Goal: Communication & Community: Share content

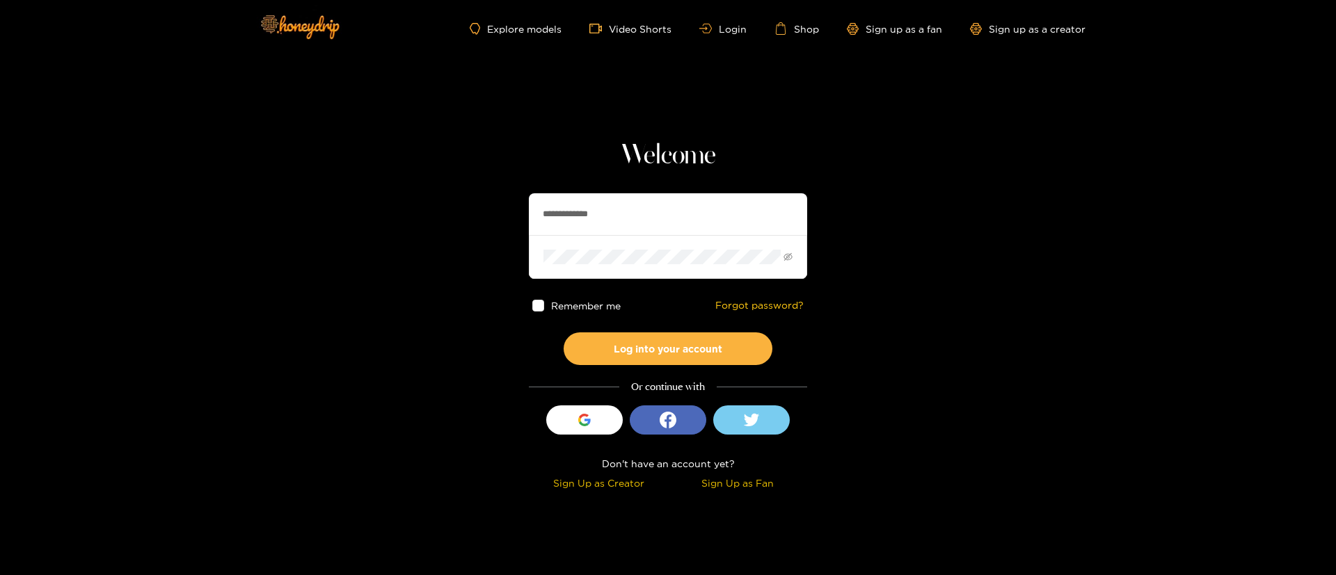
click at [593, 209] on input "**********" at bounding box center [668, 214] width 278 height 42
paste input "text"
type input "**********"
click at [687, 357] on button "Log into your account" at bounding box center [668, 349] width 209 height 33
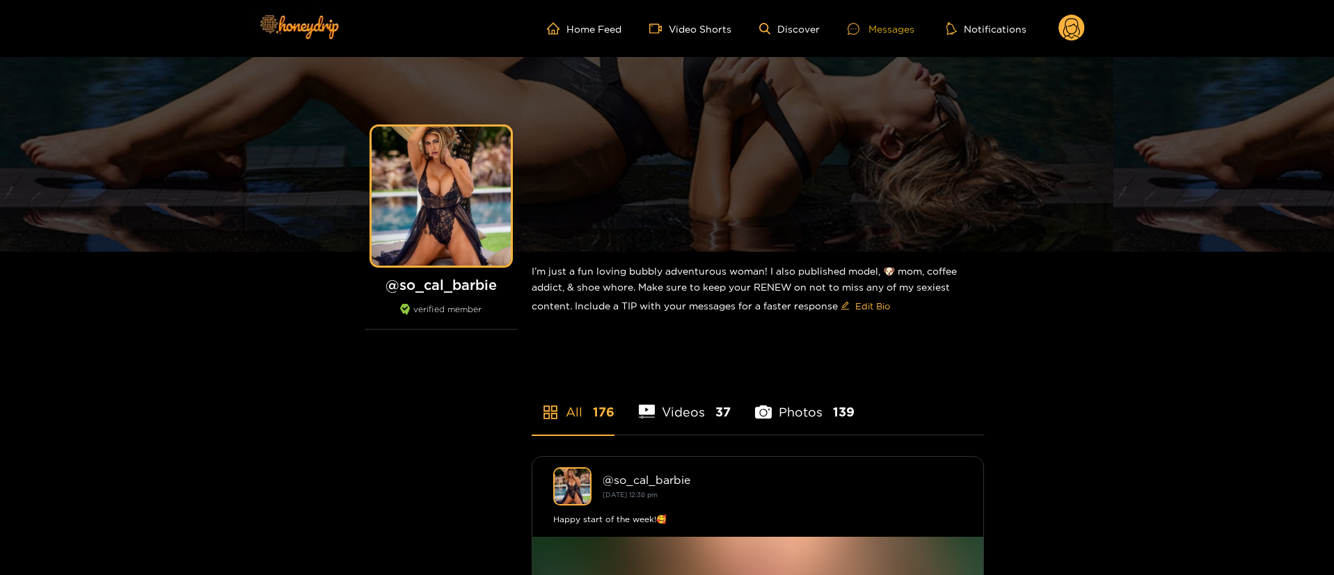
click at [897, 27] on div "Messages" at bounding box center [880, 29] width 67 height 16
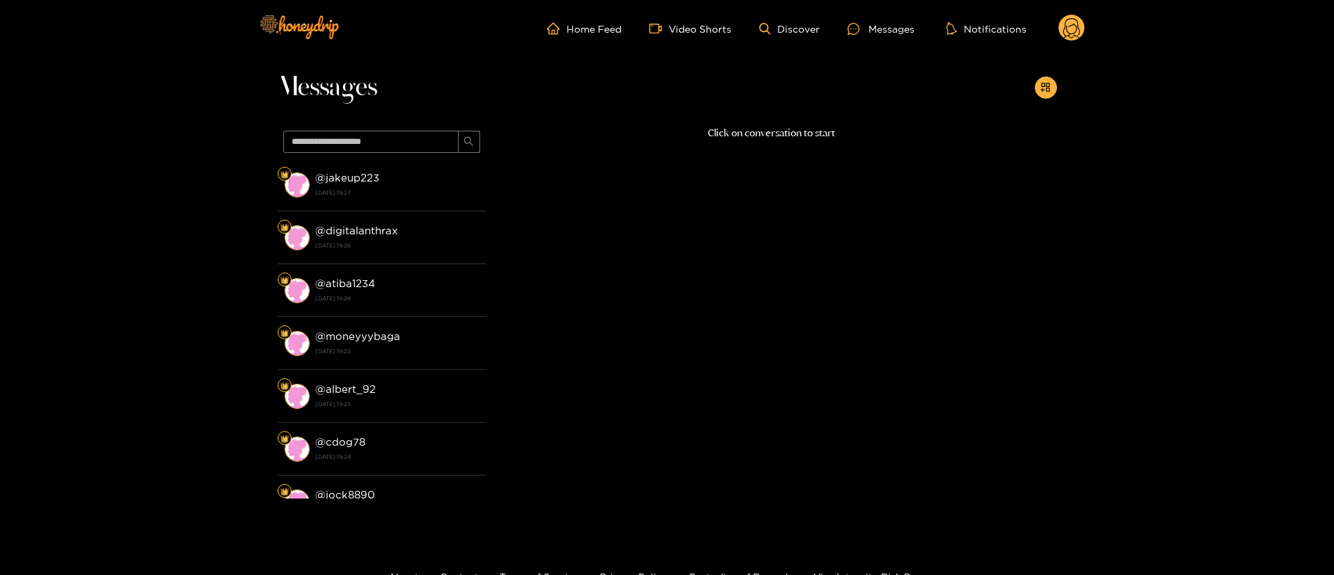
click at [1064, 37] on circle at bounding box center [1071, 28] width 26 height 26
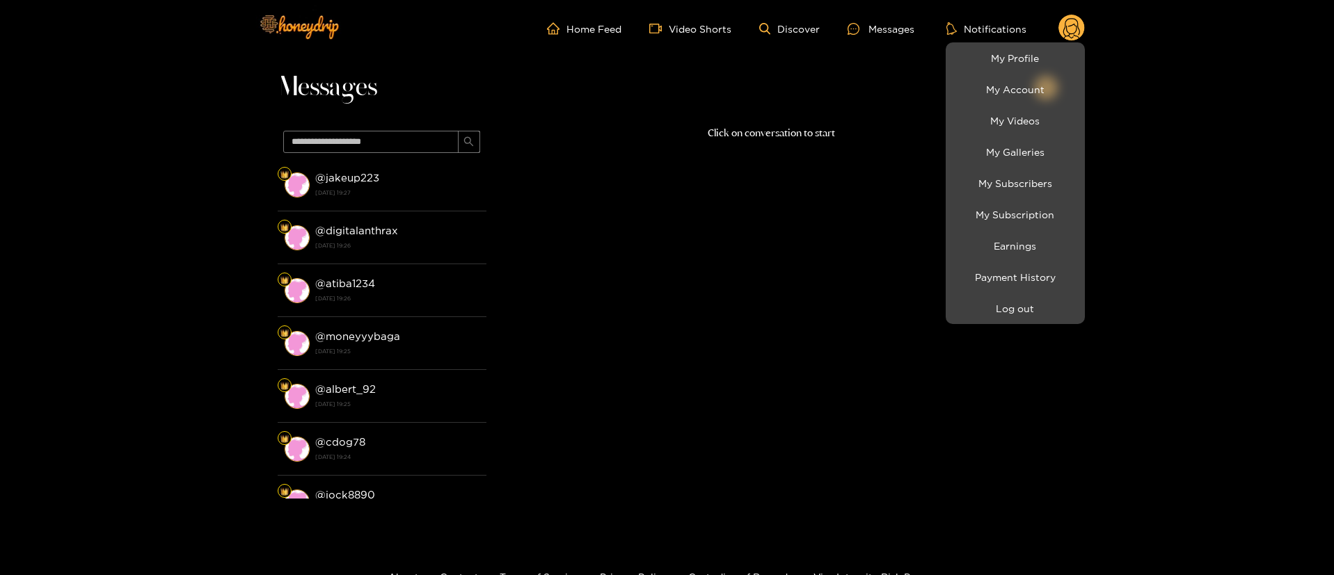
click at [1049, 44] on li "My Profile" at bounding box center [1014, 57] width 139 height 31
click at [1038, 51] on link "My Profile" at bounding box center [1015, 58] width 132 height 24
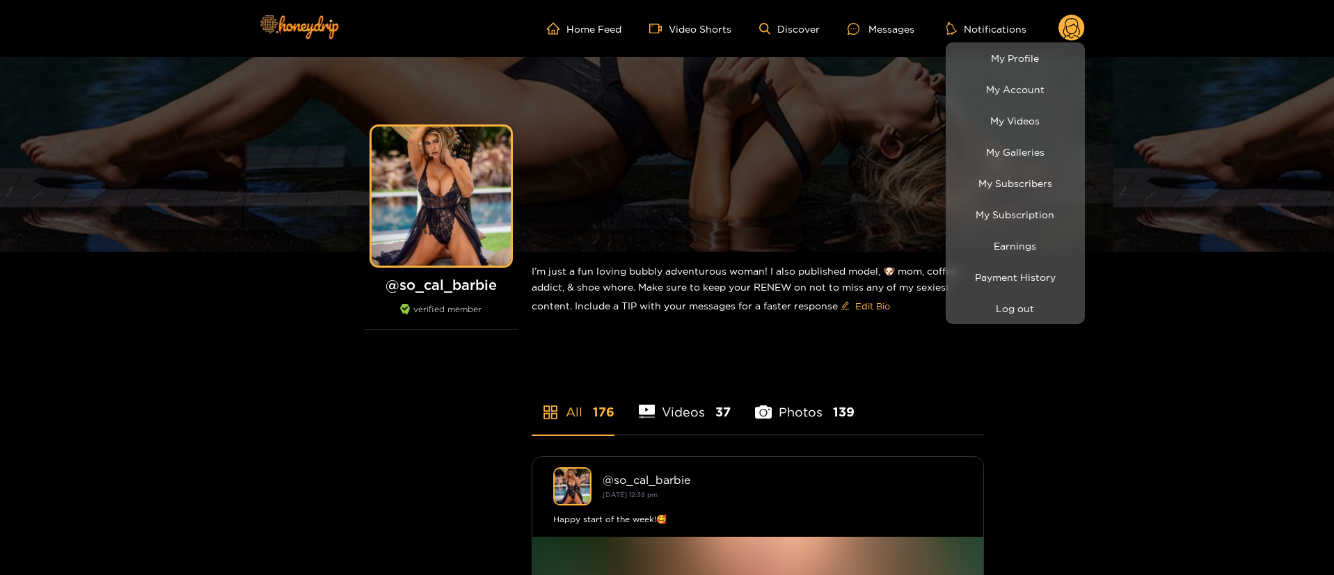
click at [879, 32] on div at bounding box center [667, 287] width 1334 height 575
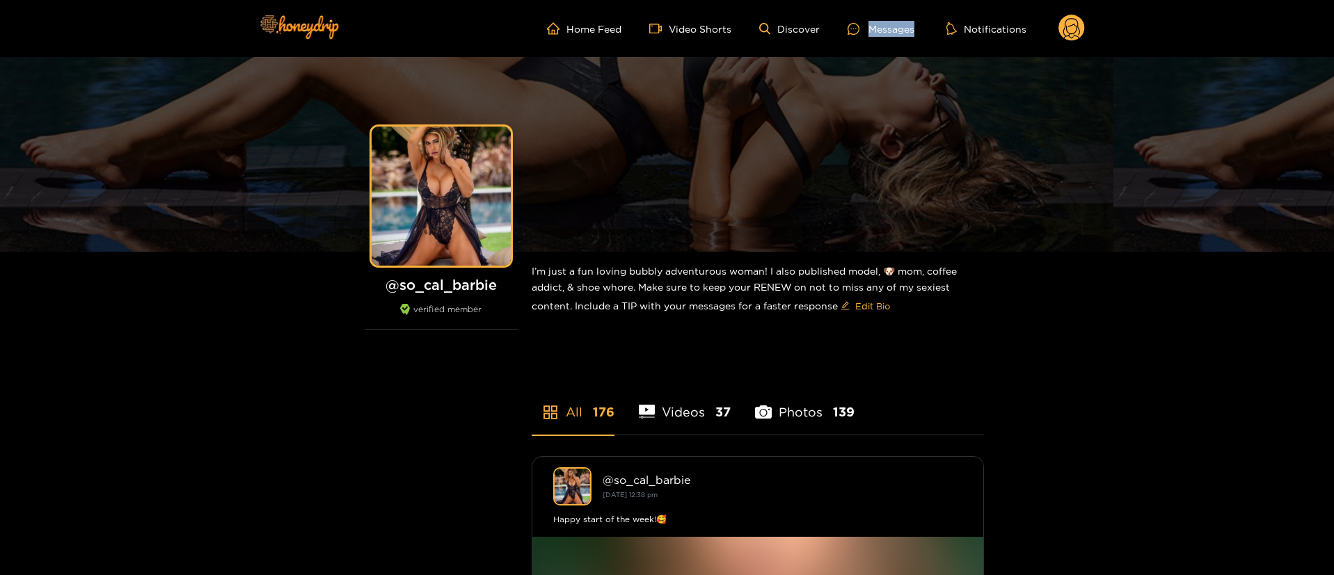
click at [879, 32] on div "Messages" at bounding box center [880, 29] width 67 height 16
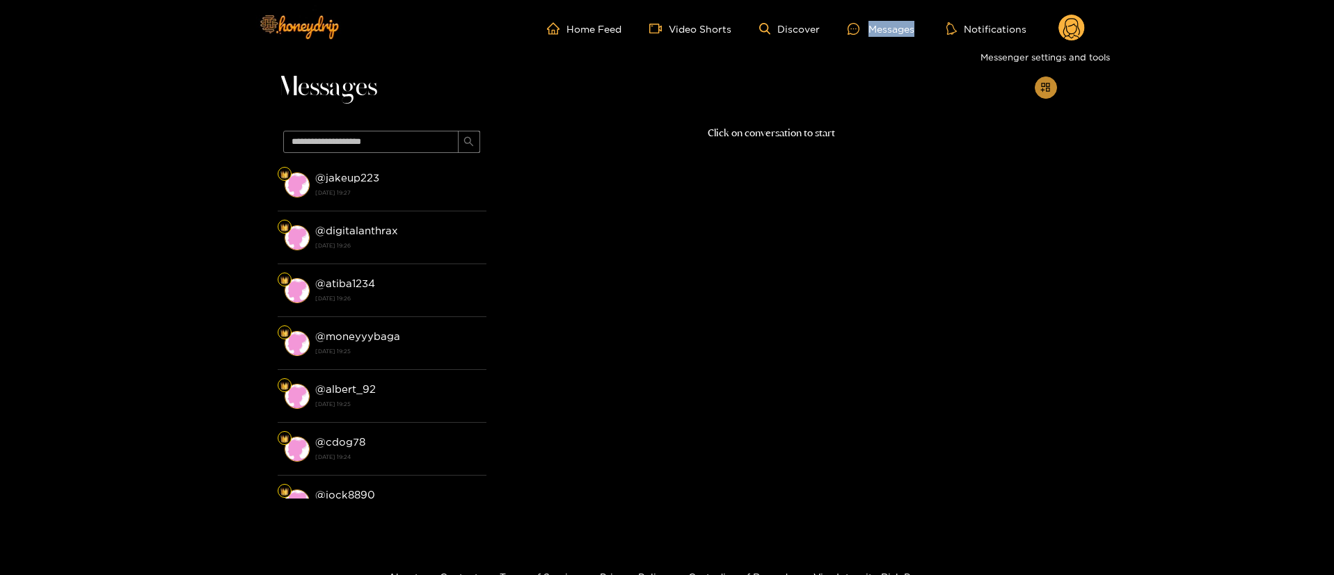
click at [1042, 79] on button "button" at bounding box center [1046, 88] width 22 height 22
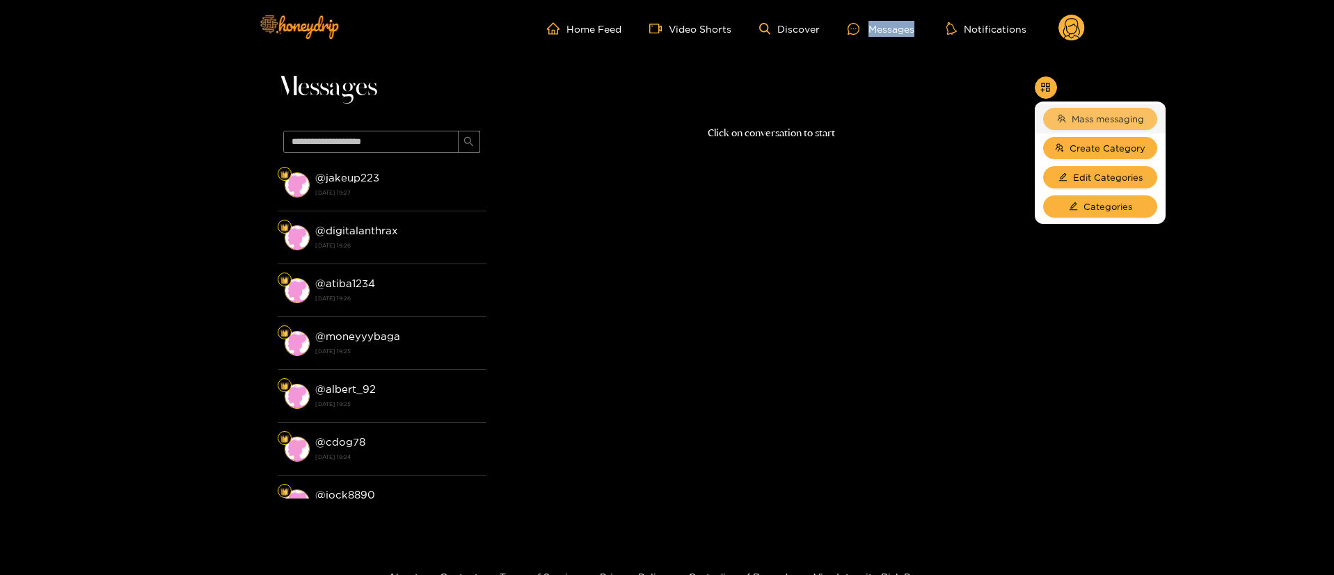
click at [1072, 125] on span "Mass messaging" at bounding box center [1107, 119] width 72 height 14
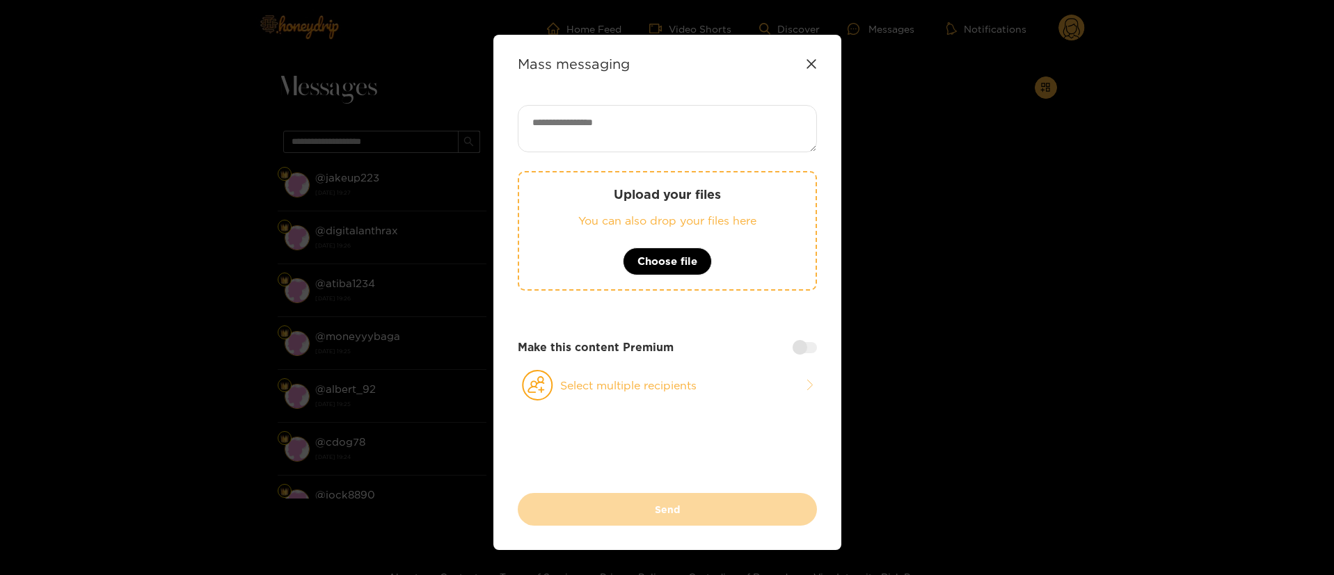
click at [806, 70] on div "Mass messaging" at bounding box center [667, 64] width 299 height 16
click at [810, 57] on div "Mass messaging" at bounding box center [667, 64] width 299 height 16
click at [1080, 23] on div "Mass messaging Upload your files You can also drop your files here Choose file …" at bounding box center [667, 287] width 1334 height 575
click at [814, 68] on div "Mass messaging Upload your files You can also drop your files here Choose file …" at bounding box center [667, 293] width 348 height 516
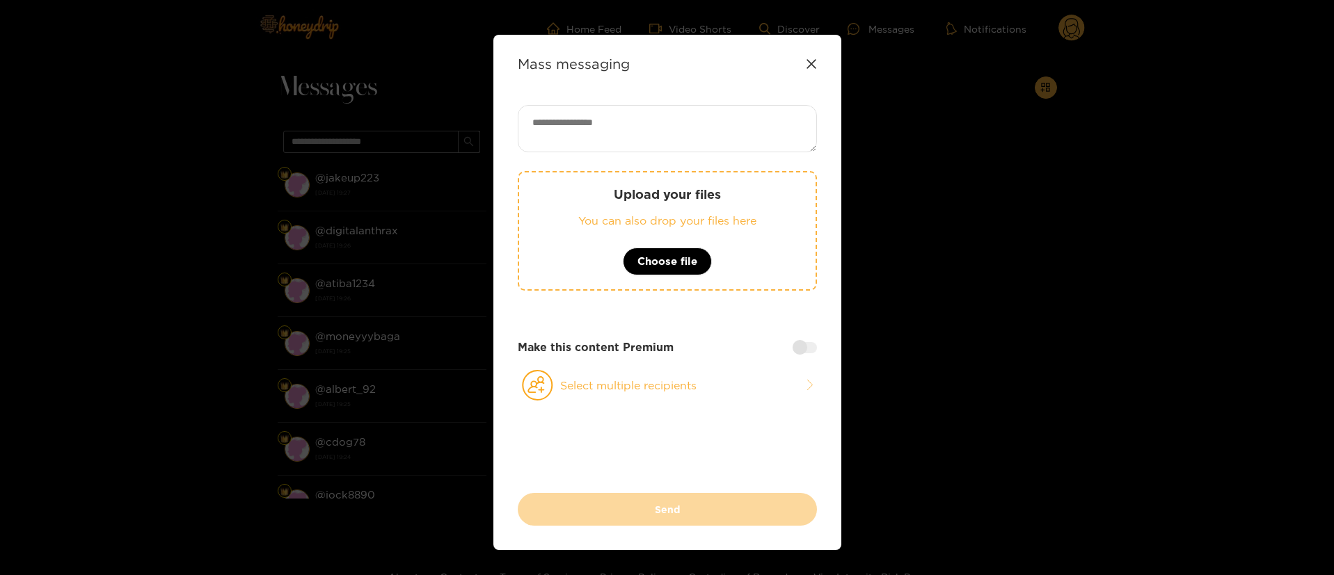
click at [812, 69] on icon at bounding box center [811, 63] width 11 height 11
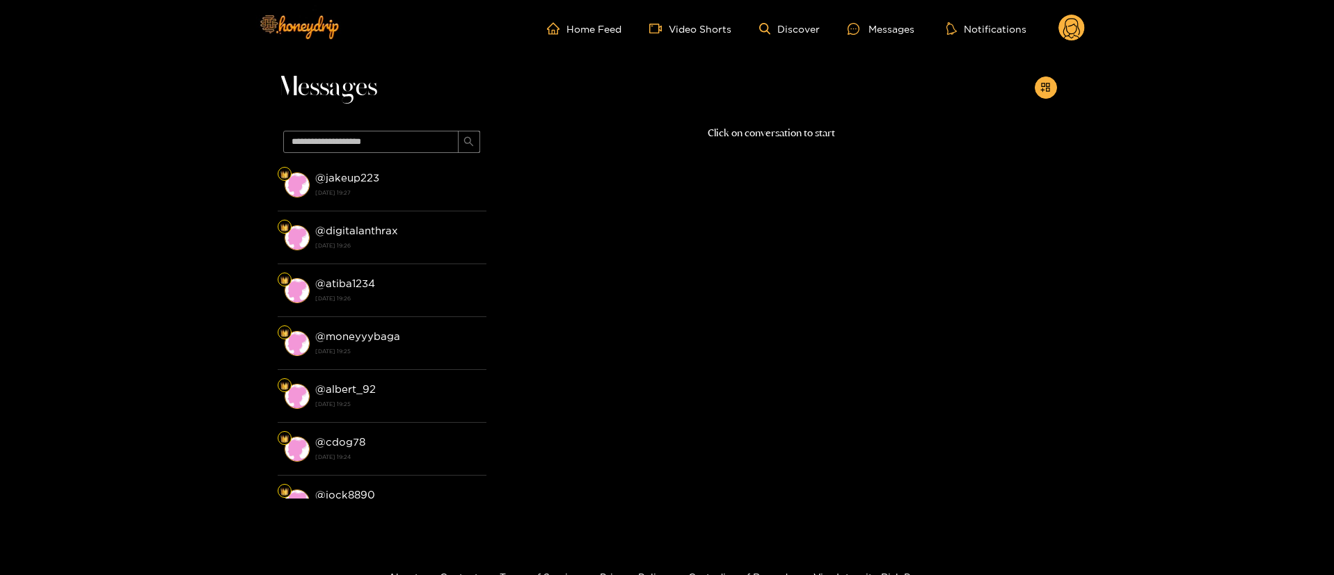
click at [807, 62] on div at bounding box center [667, 287] width 1334 height 575
click at [1060, 34] on circle at bounding box center [1071, 28] width 26 height 26
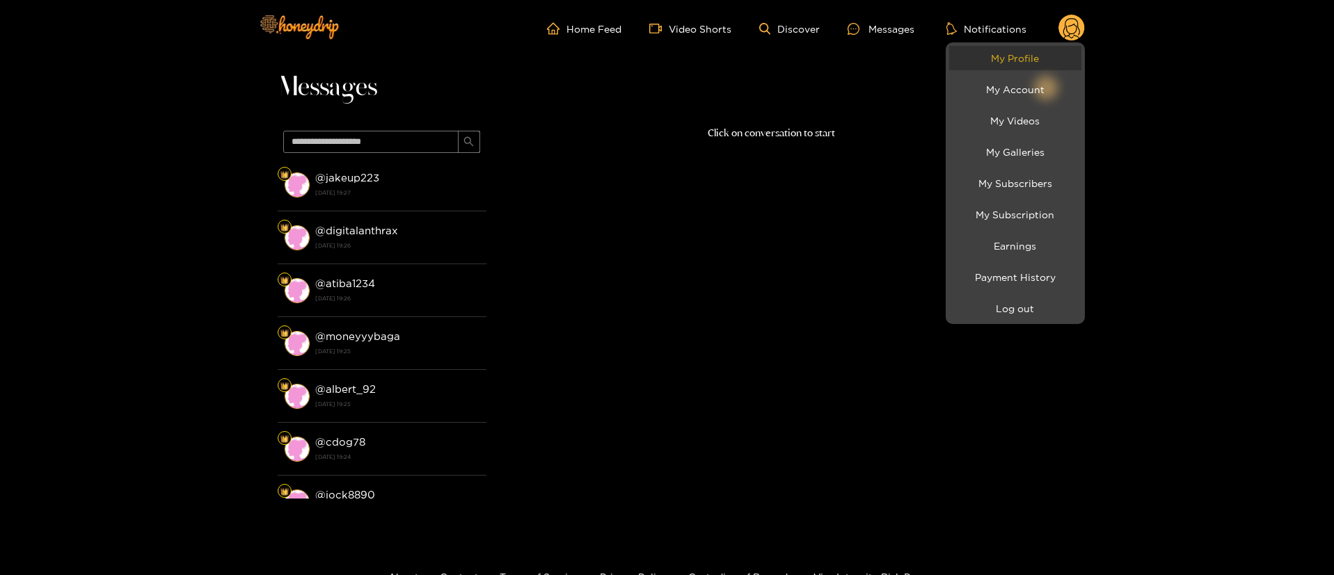
click at [1036, 62] on link "My Profile" at bounding box center [1015, 58] width 132 height 24
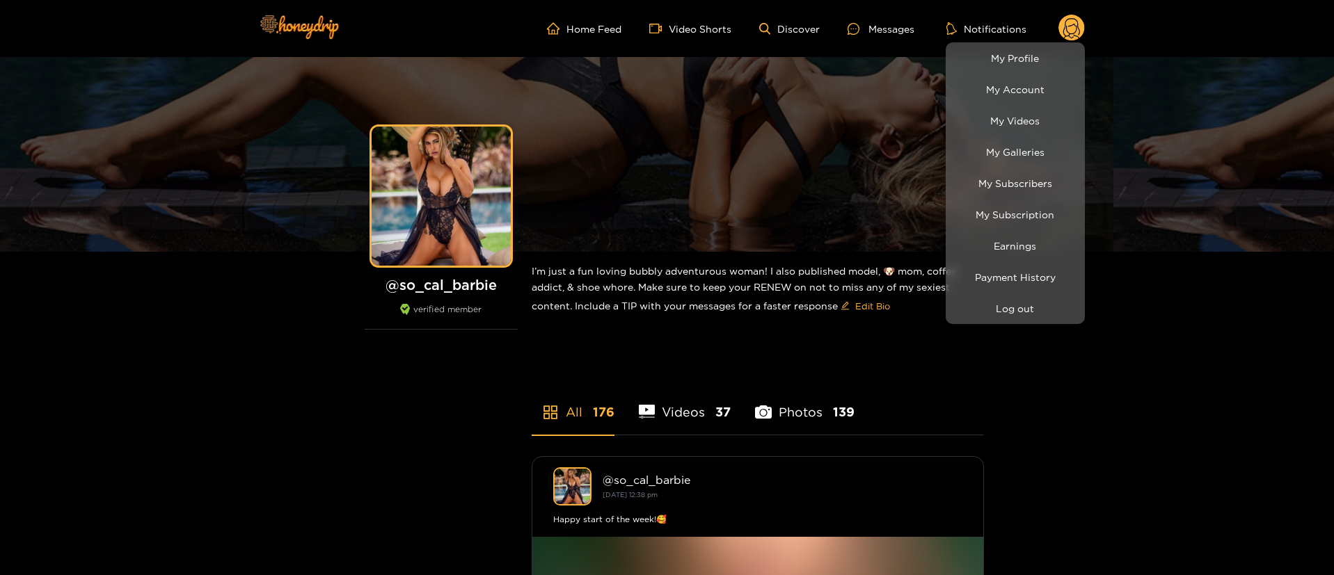
click at [868, 34] on div at bounding box center [667, 287] width 1334 height 575
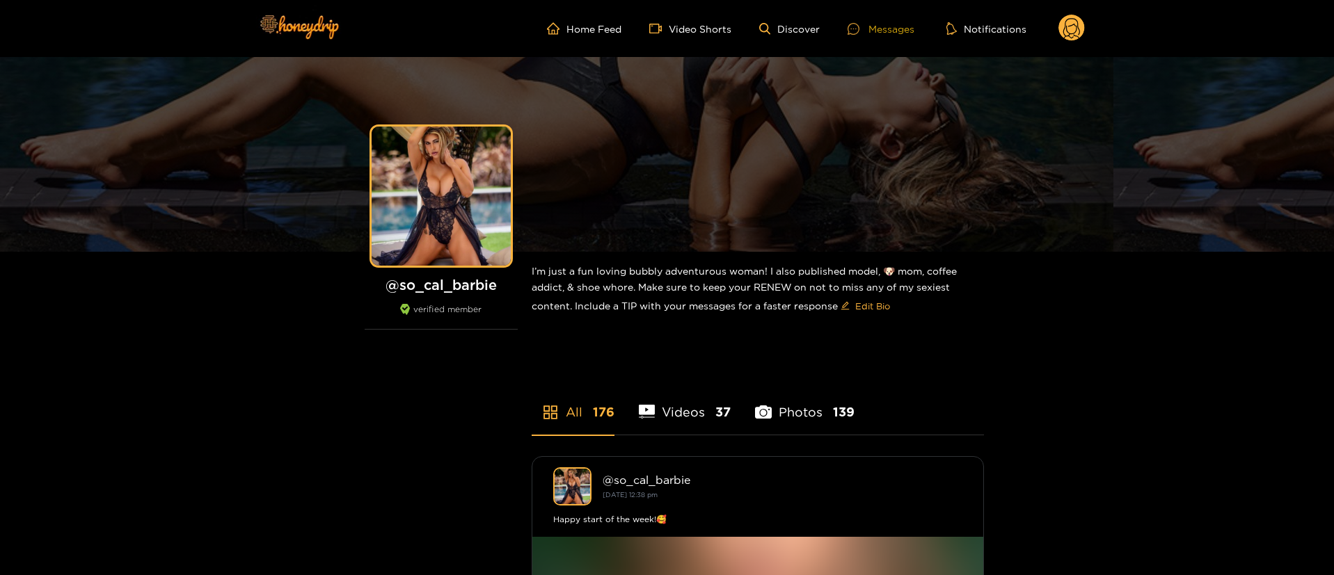
click at [872, 31] on div "Messages" at bounding box center [880, 29] width 67 height 16
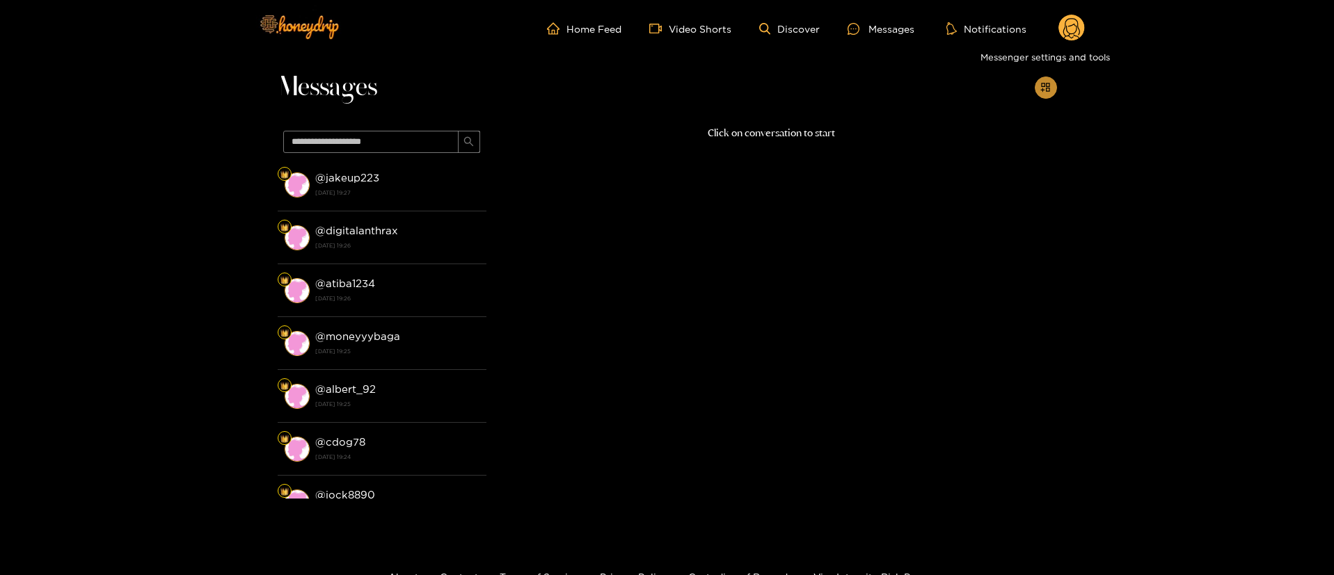
click at [1046, 94] on button "button" at bounding box center [1046, 88] width 22 height 22
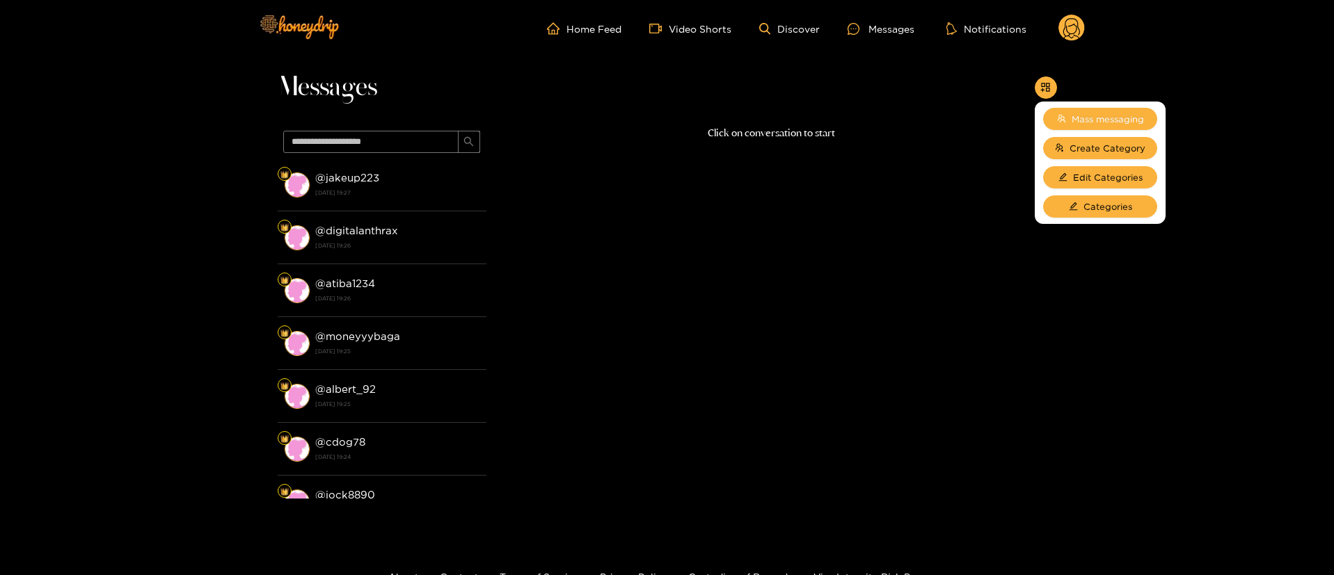
click at [1073, 109] on button "Mass messaging" at bounding box center [1100, 119] width 114 height 22
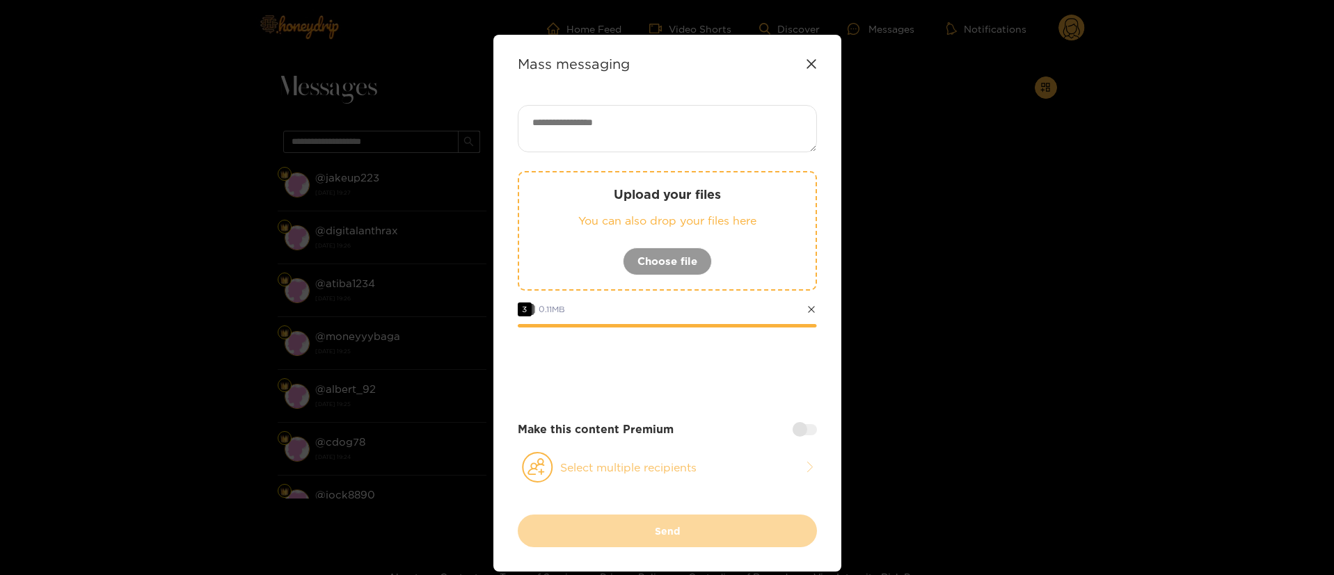
click at [701, 453] on div "Upload your files You can also drop your files here Choose file 3 0.11 MB Make …" at bounding box center [667, 310] width 299 height 410
click at [701, 455] on button "Select multiple recipients" at bounding box center [667, 468] width 299 height 32
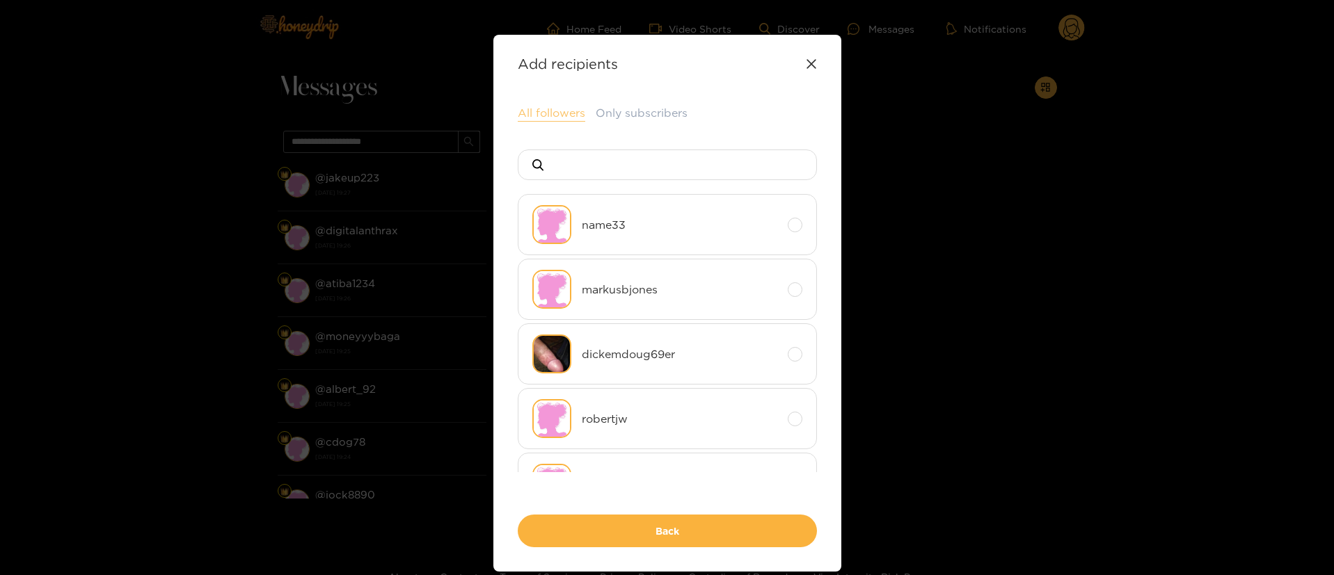
click at [567, 106] on button "All followers" at bounding box center [551, 113] width 67 height 17
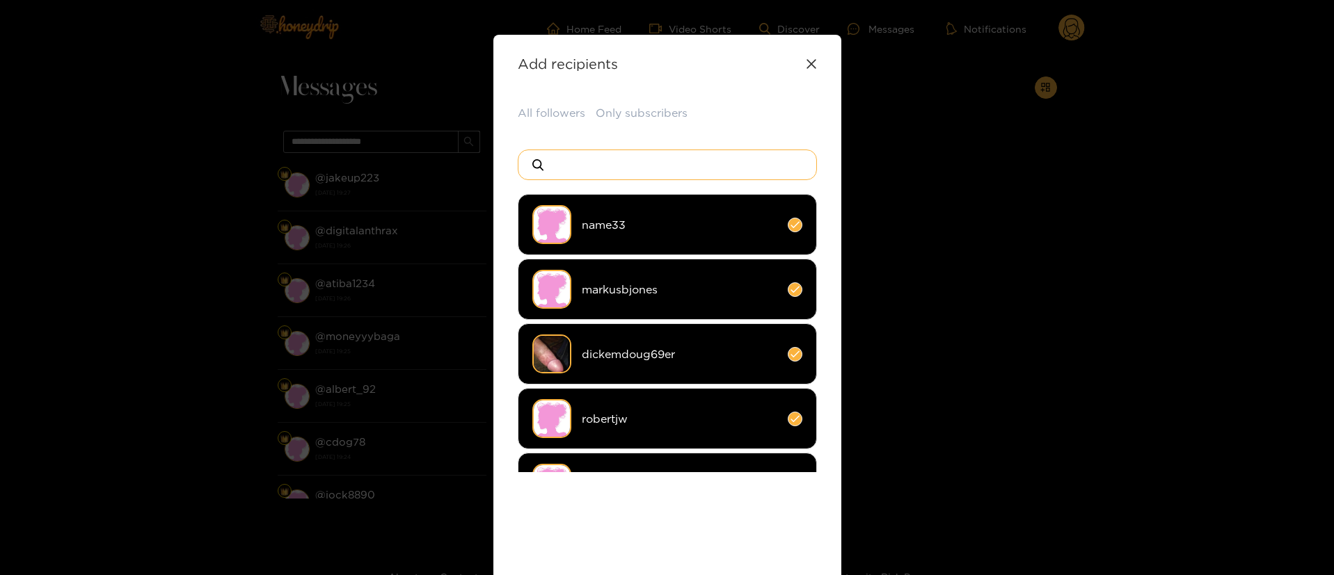
click at [654, 150] on input at bounding box center [672, 164] width 245 height 29
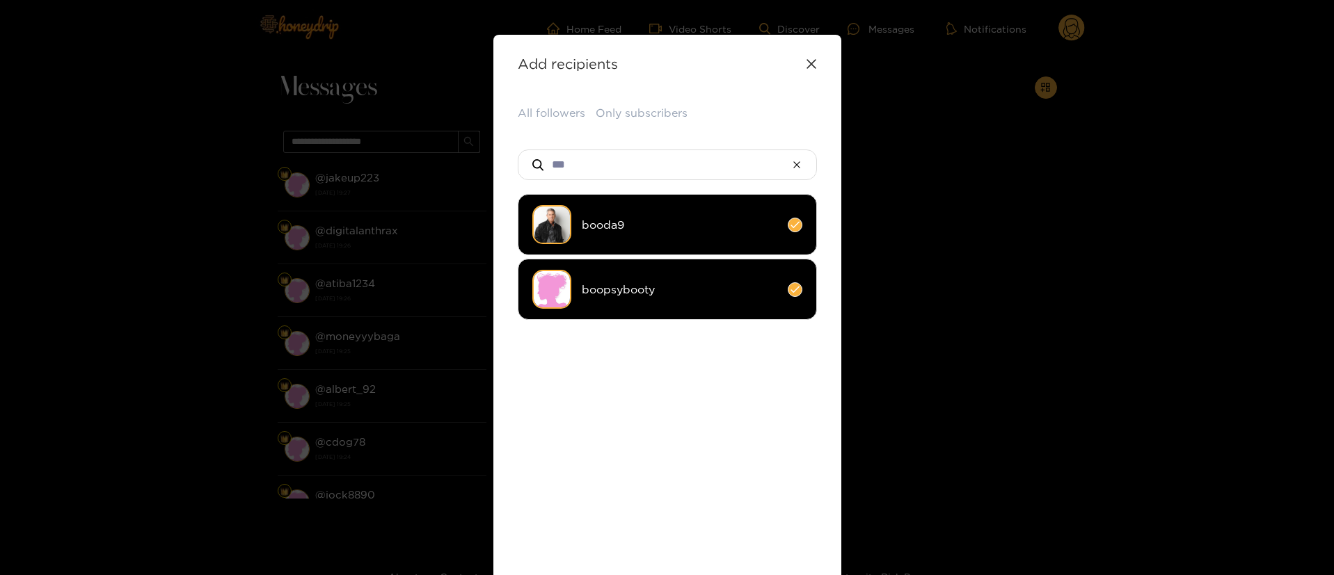
click at [648, 226] on span "booda9" at bounding box center [679, 225] width 195 height 16
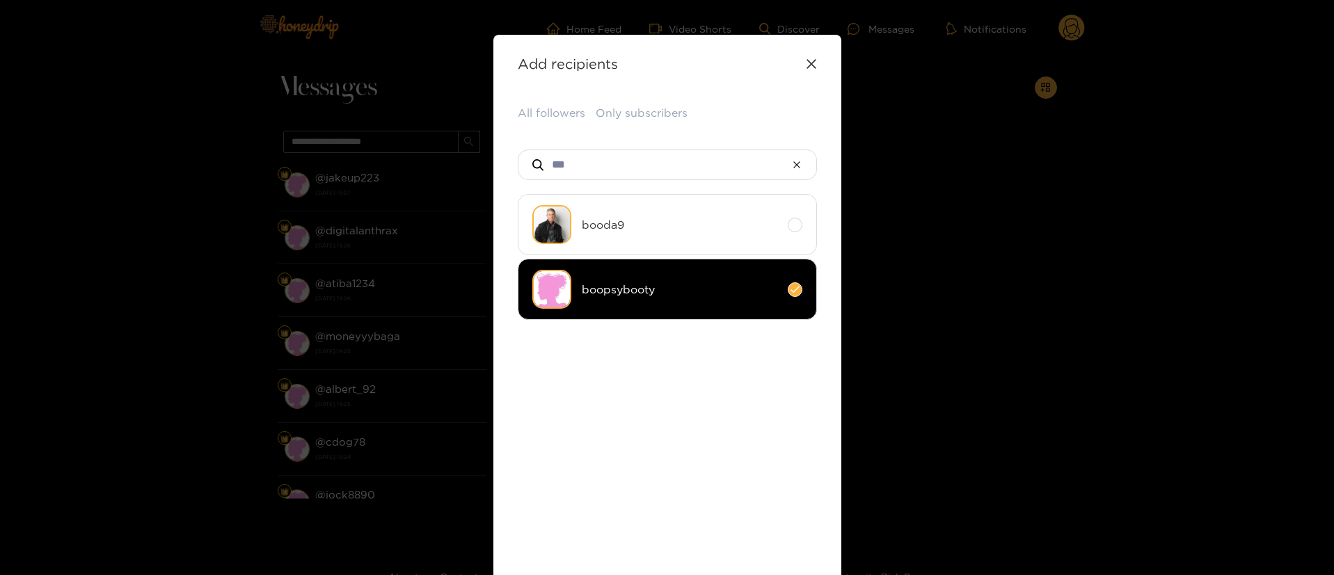
click at [643, 253] on li "booda9" at bounding box center [667, 224] width 299 height 61
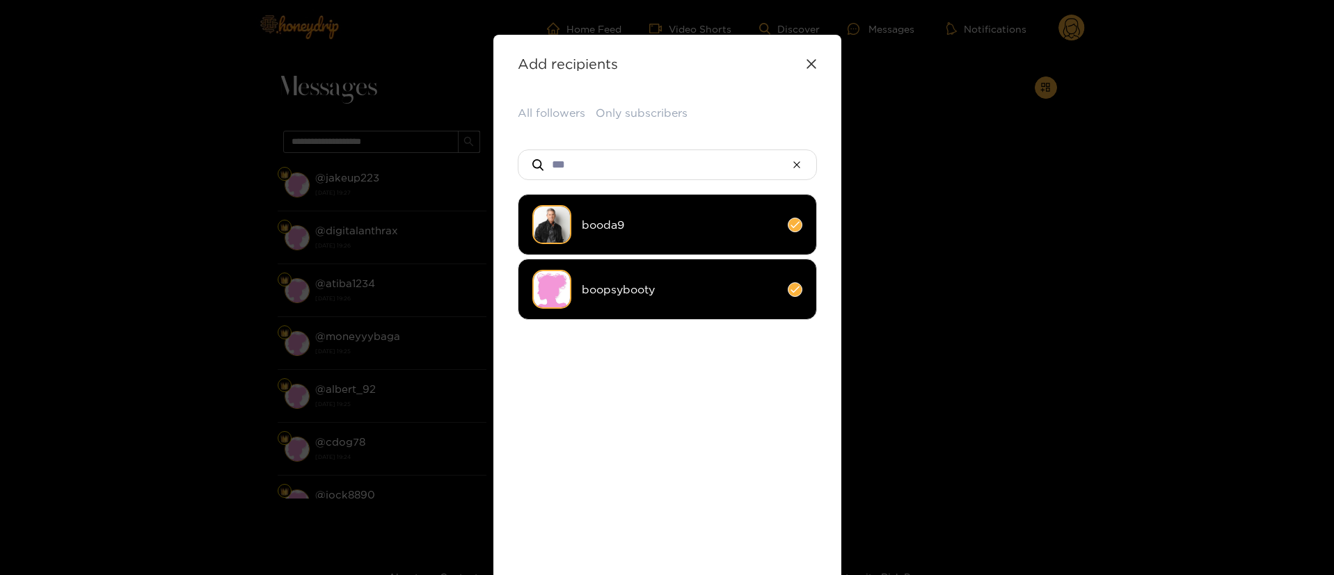
click at [643, 268] on li "boopsybooty" at bounding box center [667, 289] width 299 height 61
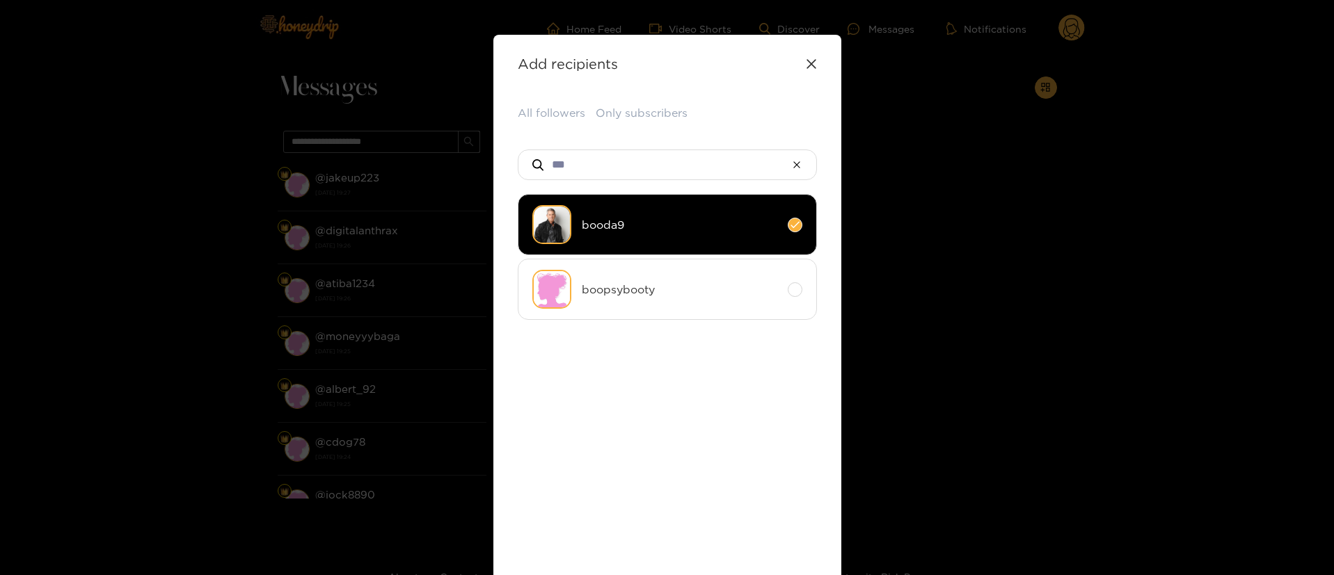
click at [643, 234] on li "booda9" at bounding box center [667, 224] width 299 height 61
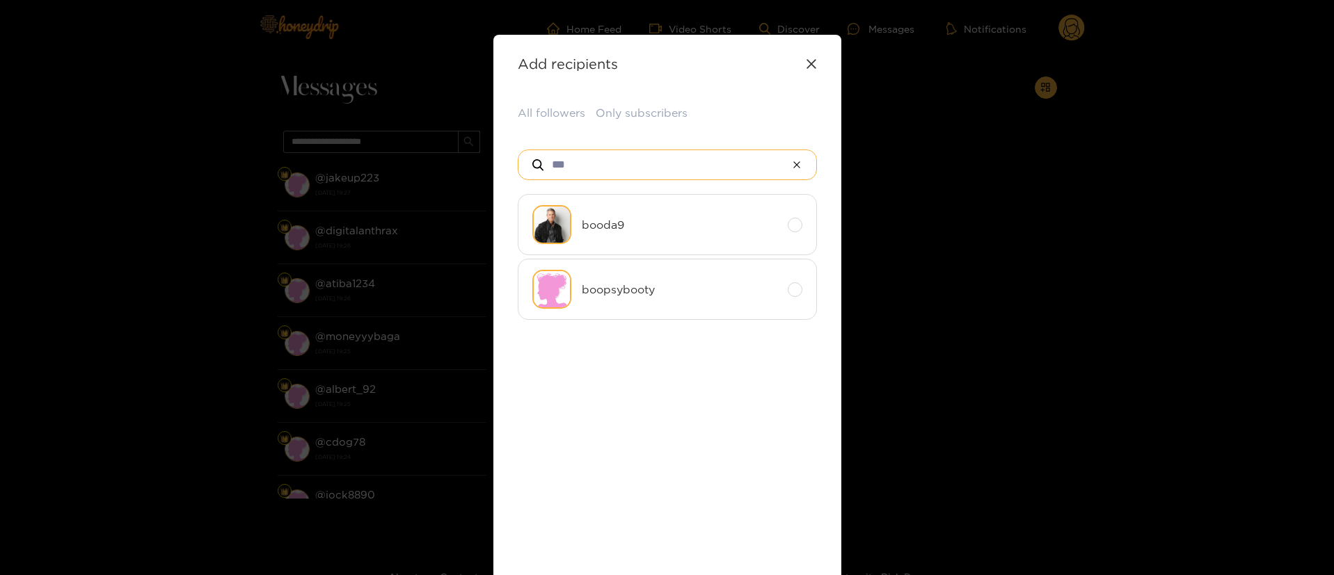
click at [632, 173] on input "***" at bounding box center [667, 164] width 234 height 29
drag, startPoint x: 633, startPoint y: 172, endPoint x: 572, endPoint y: 172, distance: 61.2
click at [572, 172] on input "*****" at bounding box center [667, 164] width 234 height 29
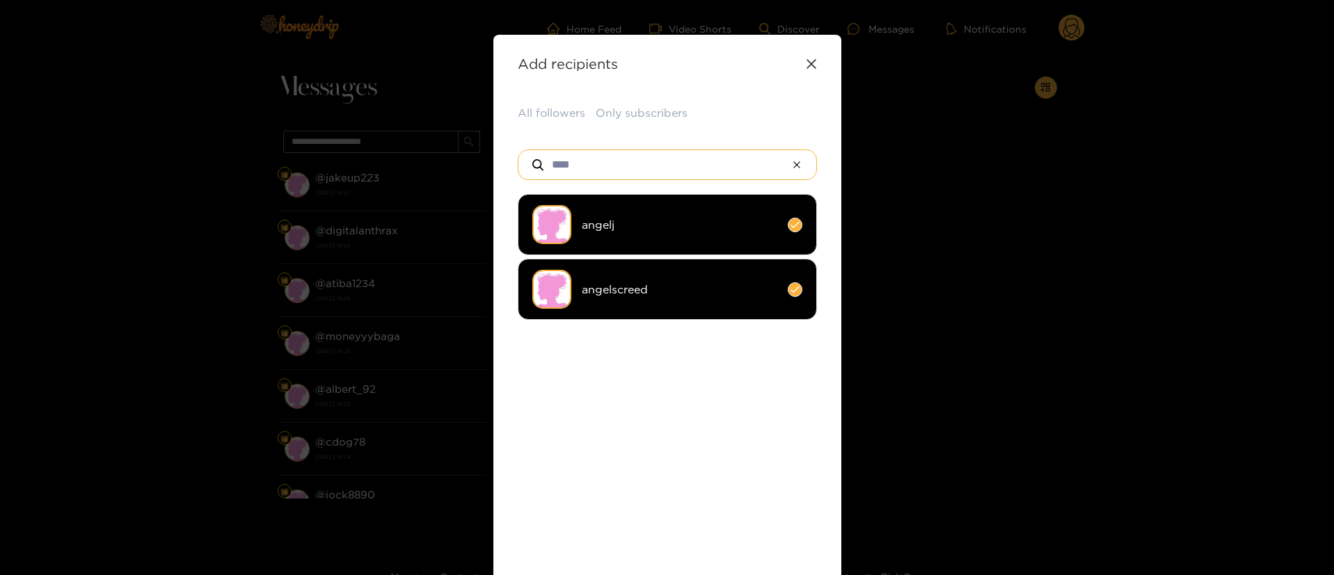
type input "****"
click at [634, 217] on span "angelj" at bounding box center [679, 225] width 195 height 16
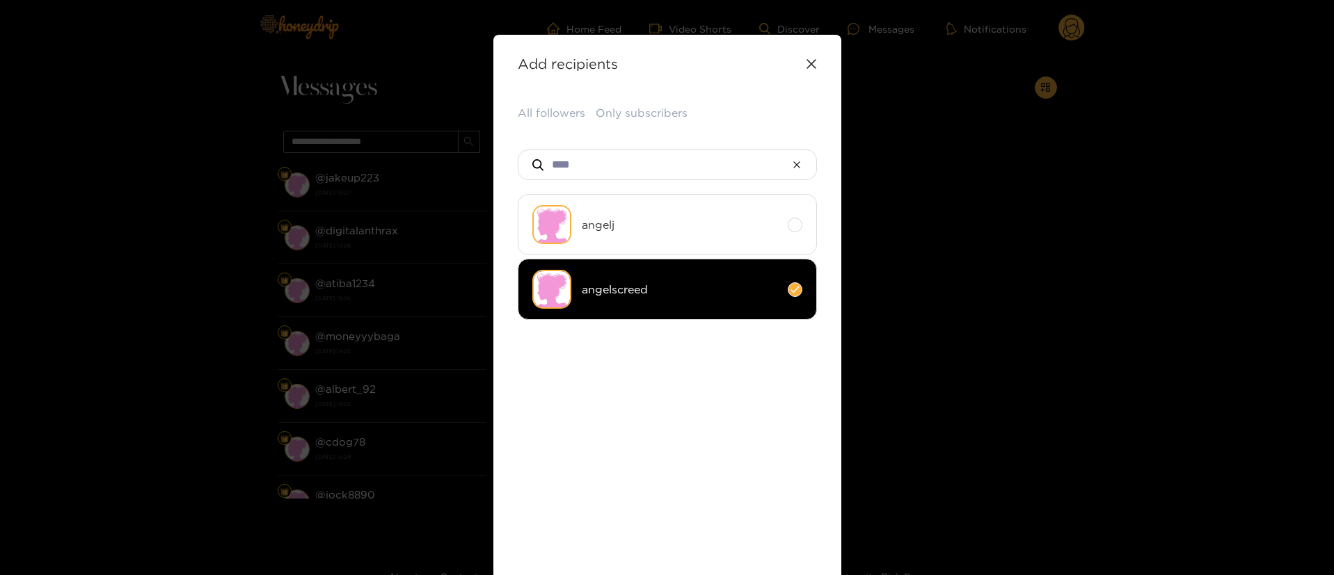
drag, startPoint x: 664, startPoint y: 438, endPoint x: 689, endPoint y: 417, distance: 32.6
click at [687, 433] on ul "angelj angelscreed" at bounding box center [667, 333] width 299 height 278
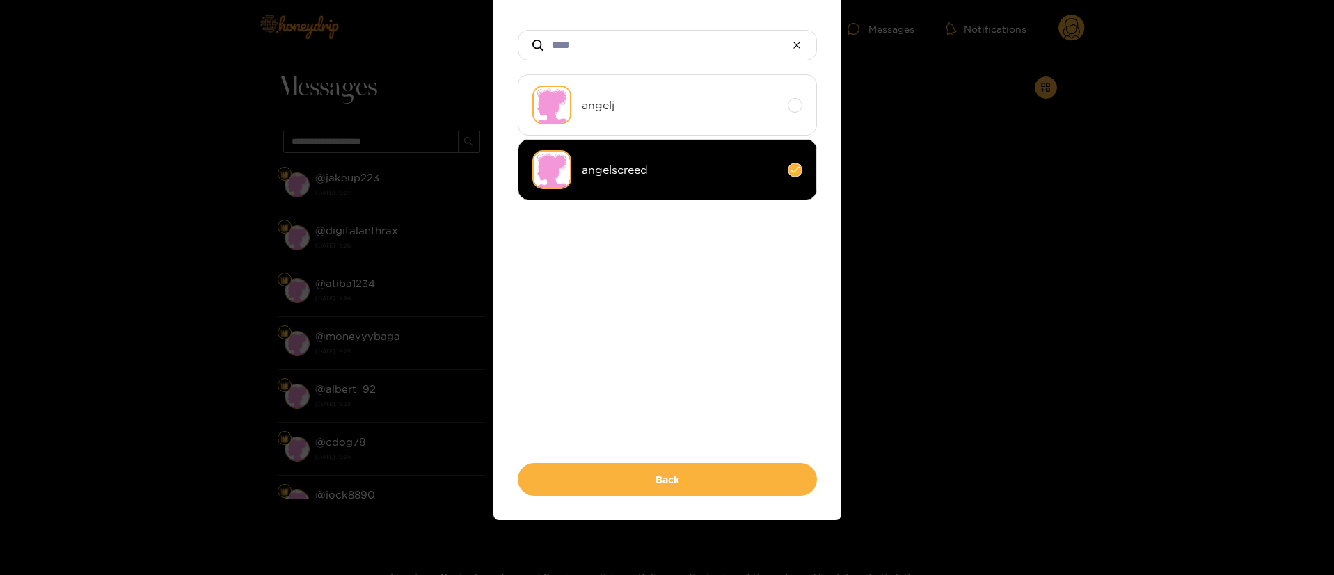
scroll to position [120, 0]
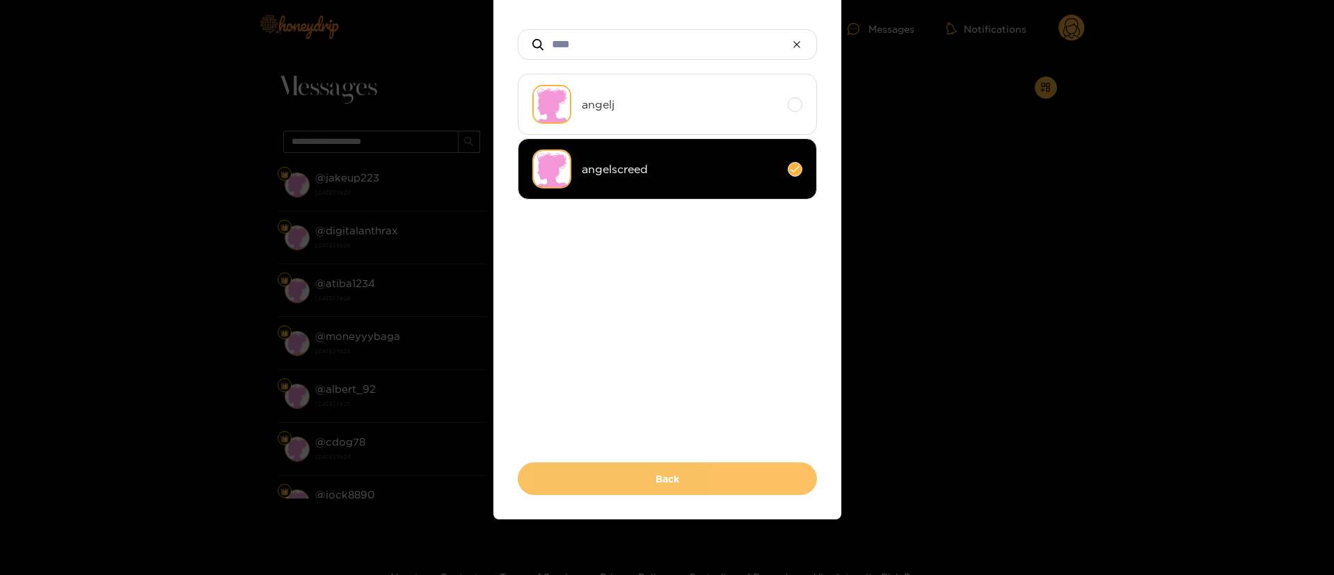
click at [637, 472] on button "Back" at bounding box center [667, 479] width 299 height 33
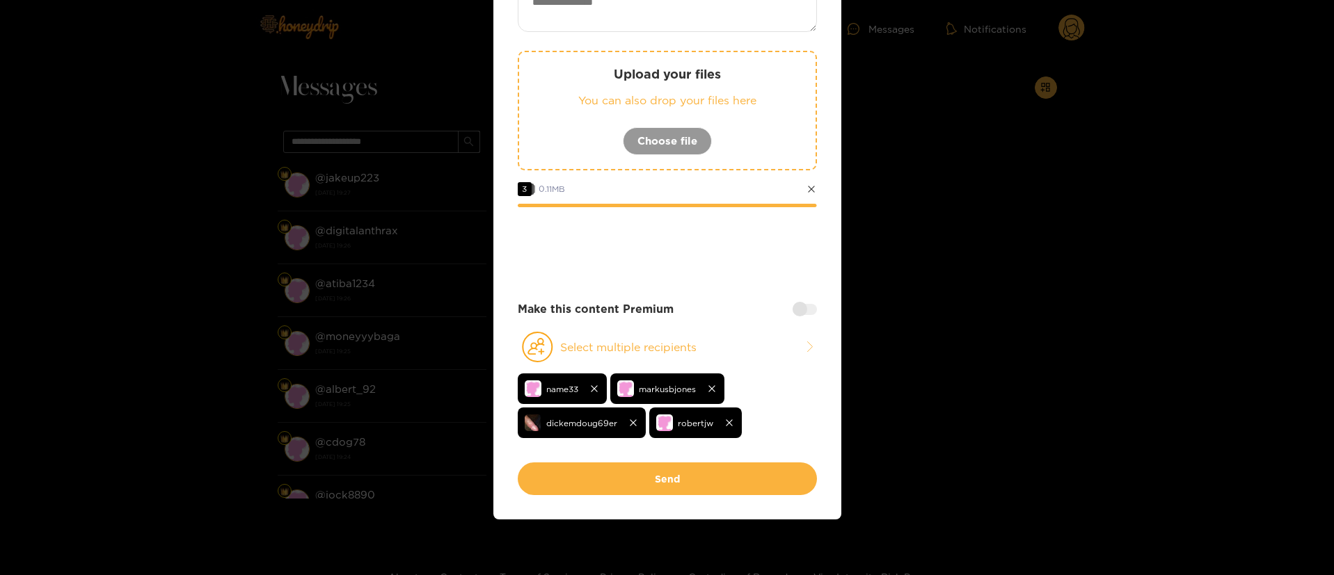
click at [809, 302] on div "Make this content Premium" at bounding box center [667, 309] width 299 height 16
click at [799, 315] on div at bounding box center [804, 309] width 24 height 11
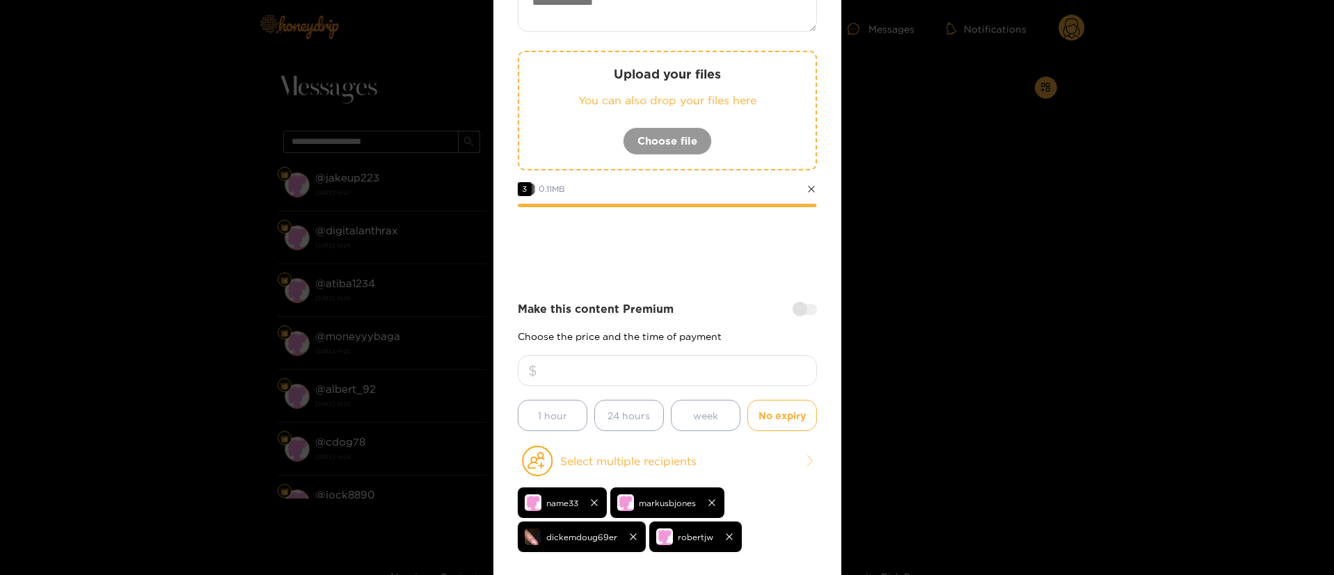
click at [749, 362] on input "number" at bounding box center [667, 371] width 299 height 31
type input "**"
click at [676, 18] on textarea at bounding box center [667, 8] width 299 height 47
paste textarea "**********"
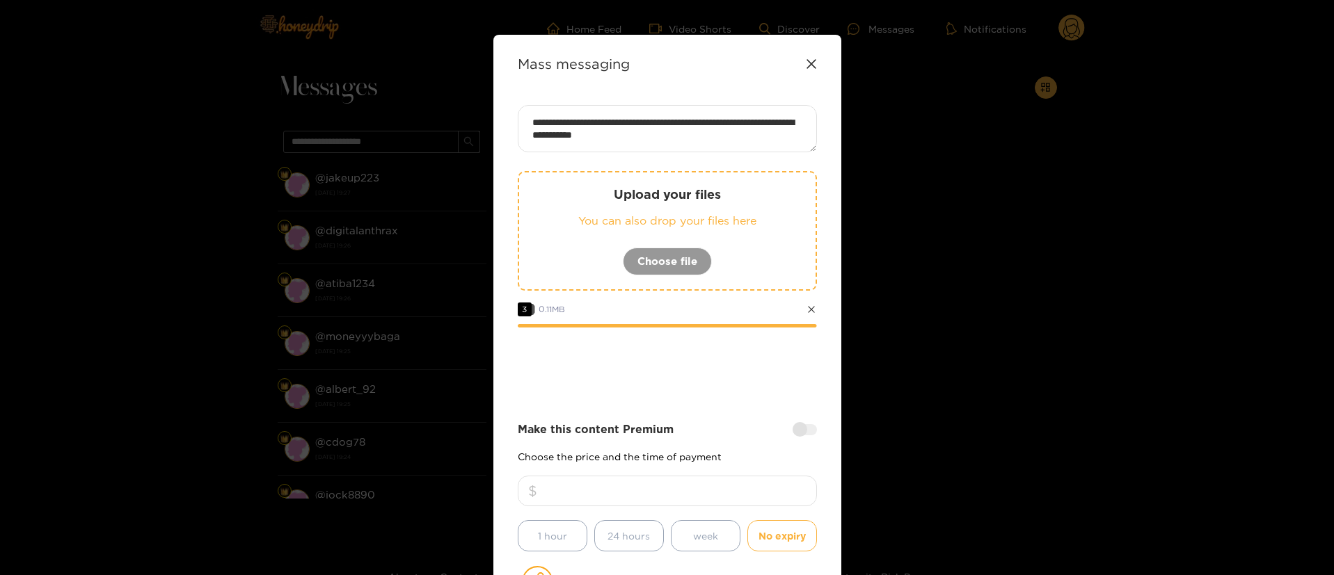
scroll to position [13, 0]
type textarea "**********"
click at [749, 401] on div "**********" at bounding box center [667, 401] width 299 height 592
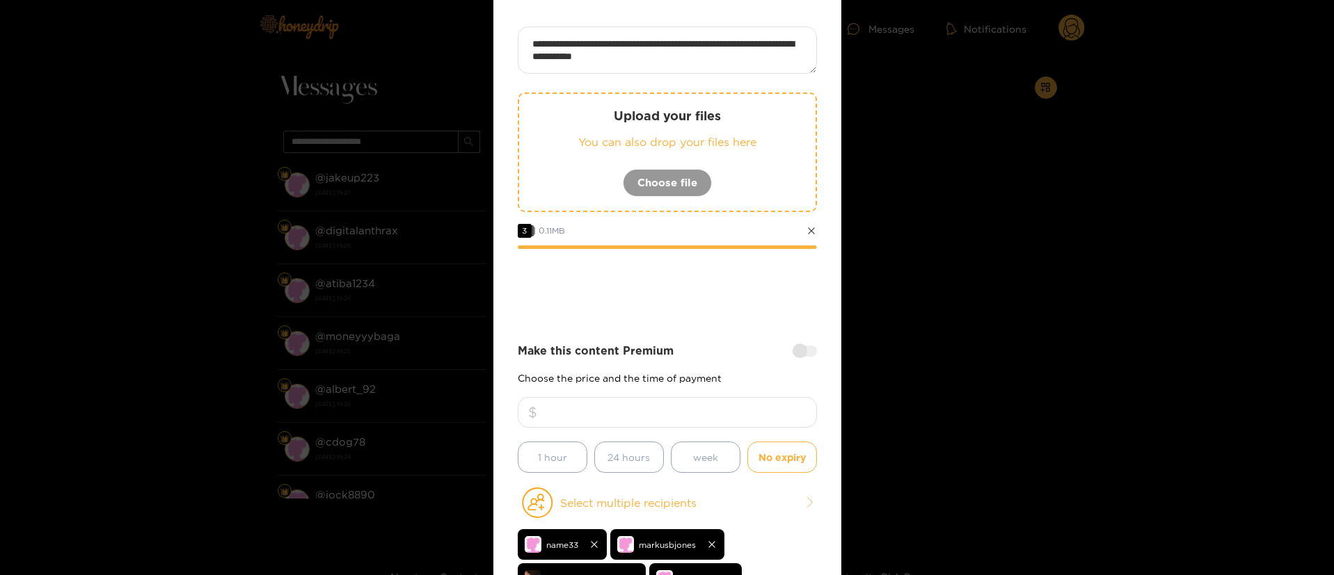
scroll to position [209, 0]
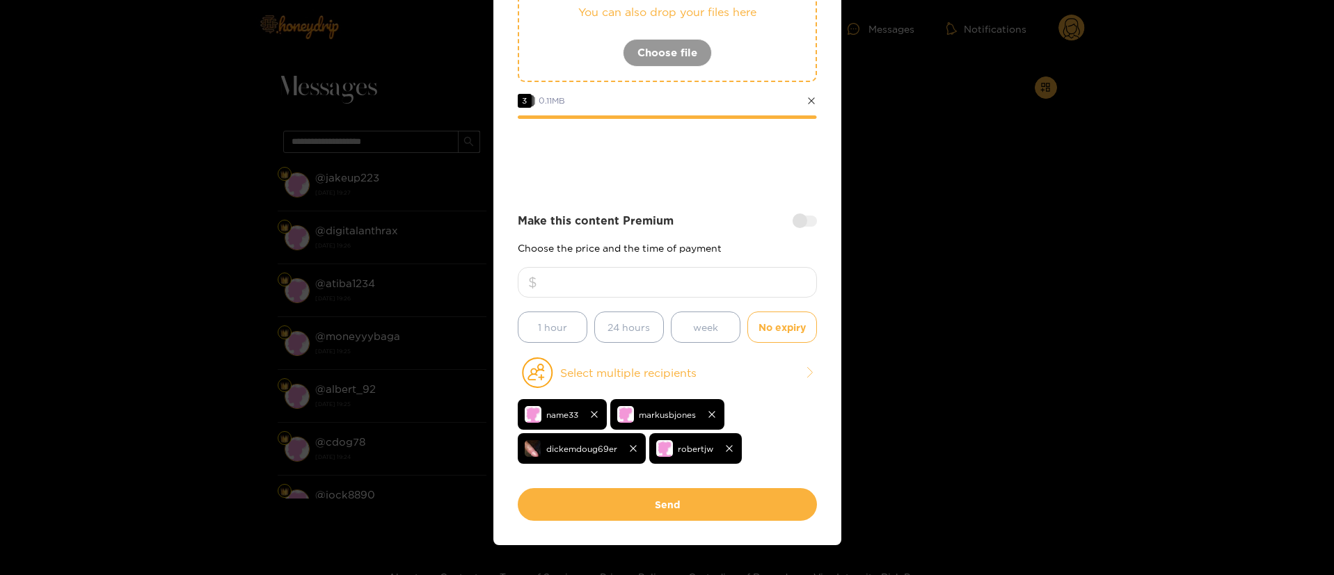
drag, startPoint x: 682, startPoint y: 285, endPoint x: 653, endPoint y: 294, distance: 30.4
click at [653, 294] on input "**" at bounding box center [667, 282] width 299 height 31
type input "**"
click at [729, 154] on div at bounding box center [667, 157] width 299 height 56
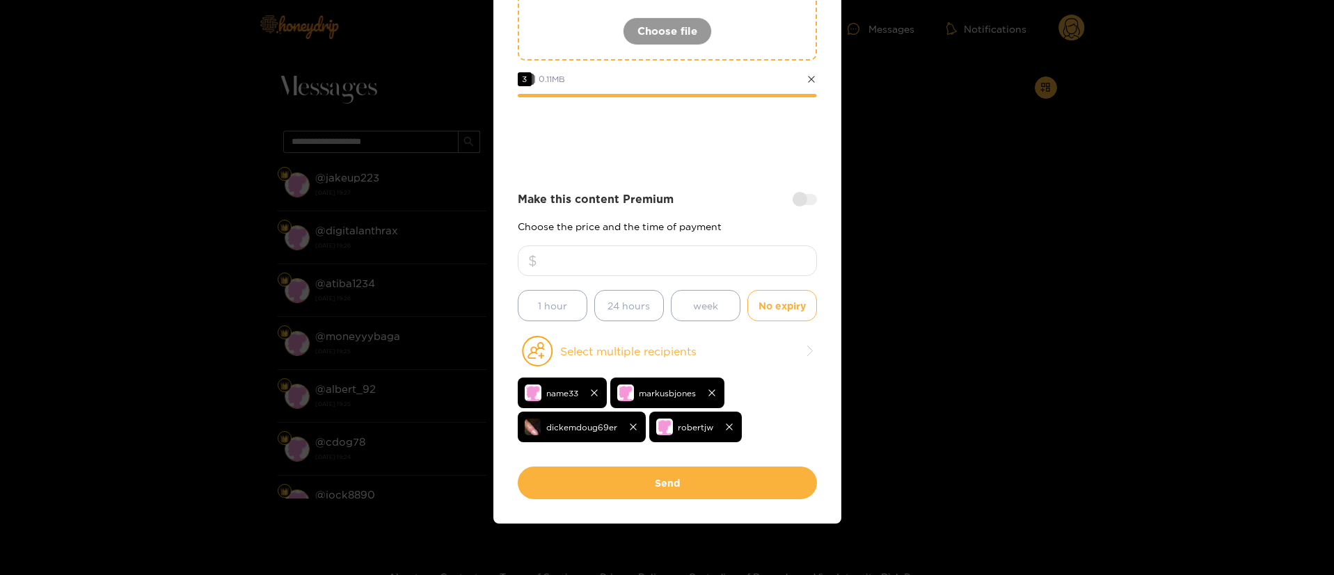
scroll to position [234, 0]
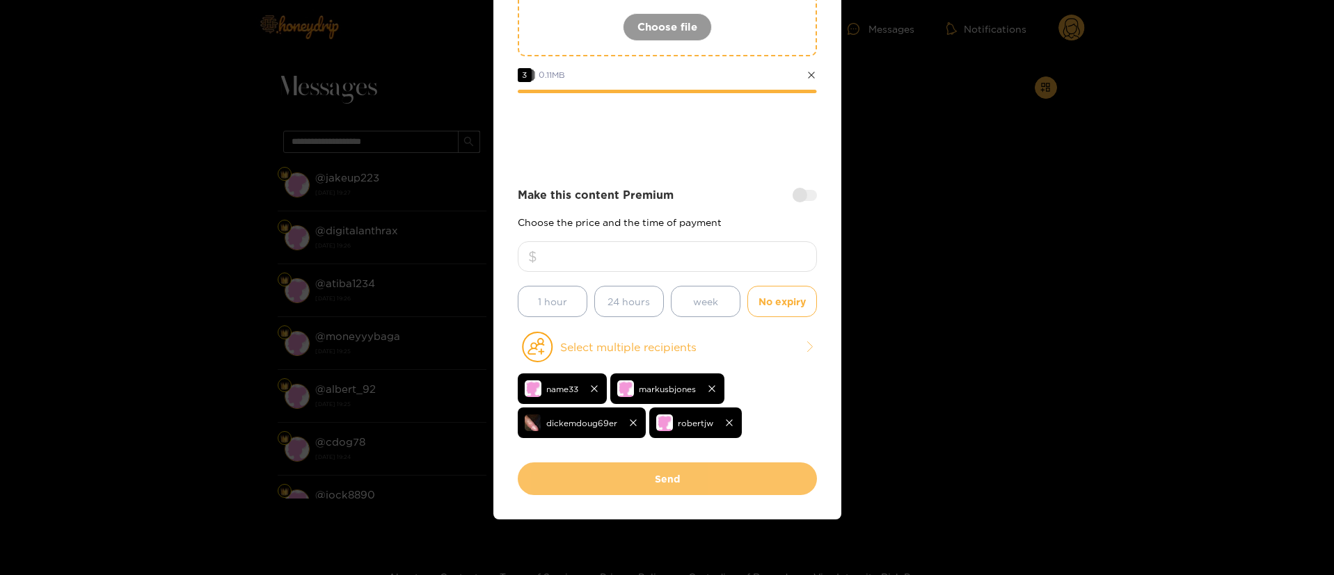
click at [662, 476] on button "Send" at bounding box center [667, 479] width 299 height 33
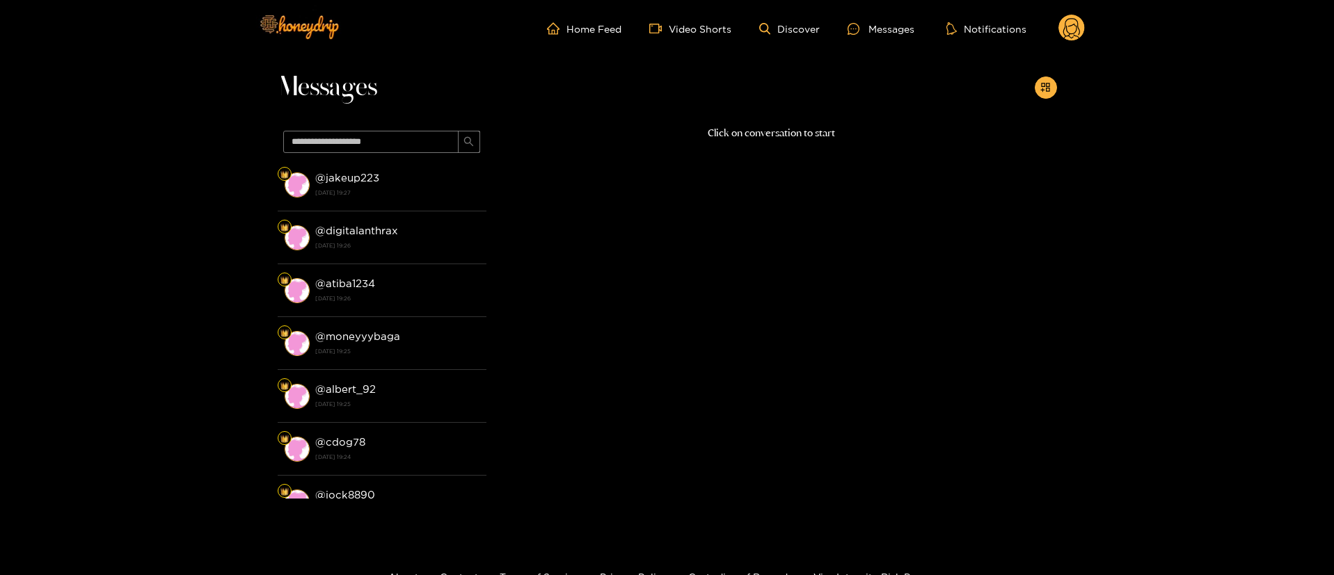
scroll to position [0, 0]
click at [1087, 33] on header "Home Feed Video Shorts Discover Messages Notifications 0 videos discover messag…" at bounding box center [667, 28] width 1334 height 57
click at [1082, 33] on circle at bounding box center [1071, 28] width 26 height 26
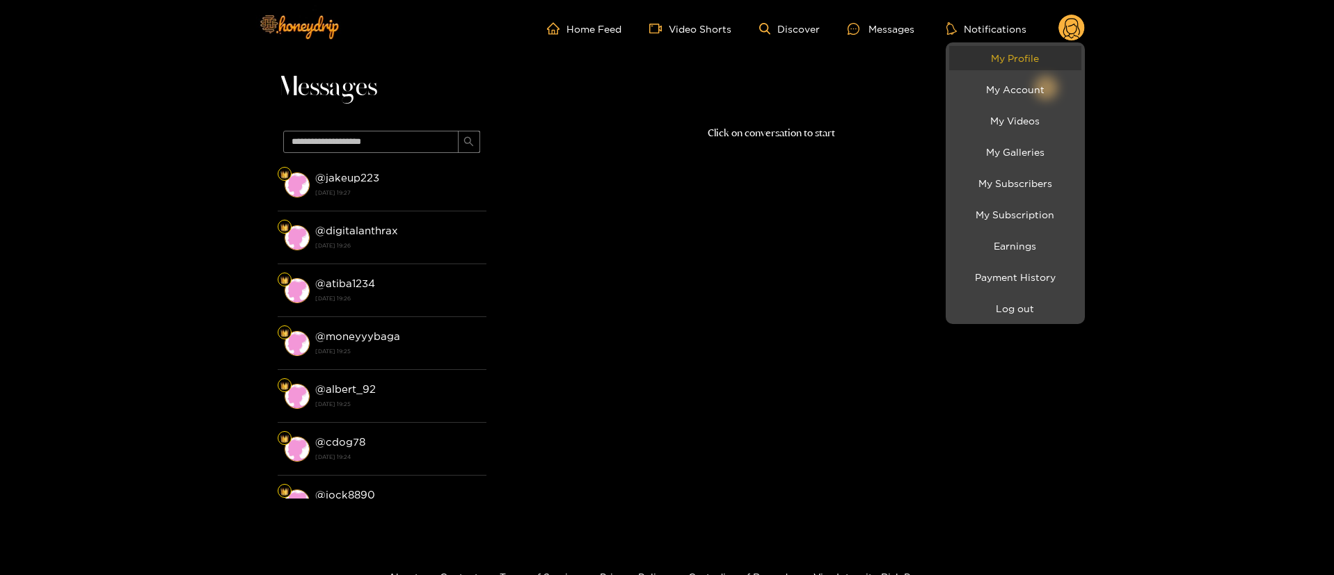
click at [1010, 67] on link "My Profile" at bounding box center [1015, 58] width 132 height 24
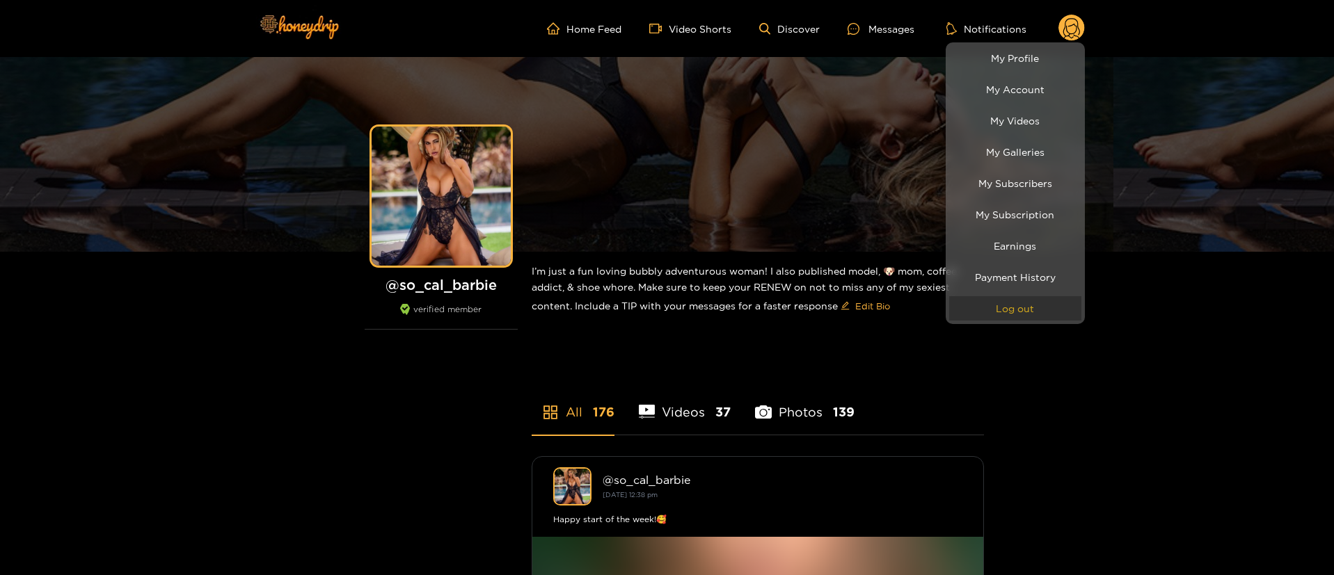
click at [1009, 315] on button "Log out" at bounding box center [1015, 308] width 132 height 24
